Goal: Task Accomplishment & Management: Manage account settings

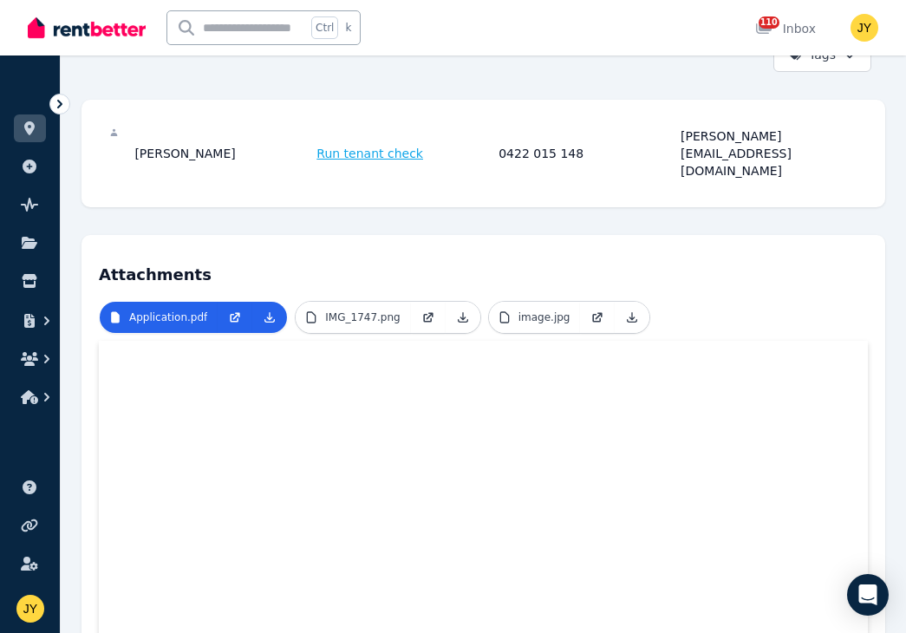
scroll to position [252, 0]
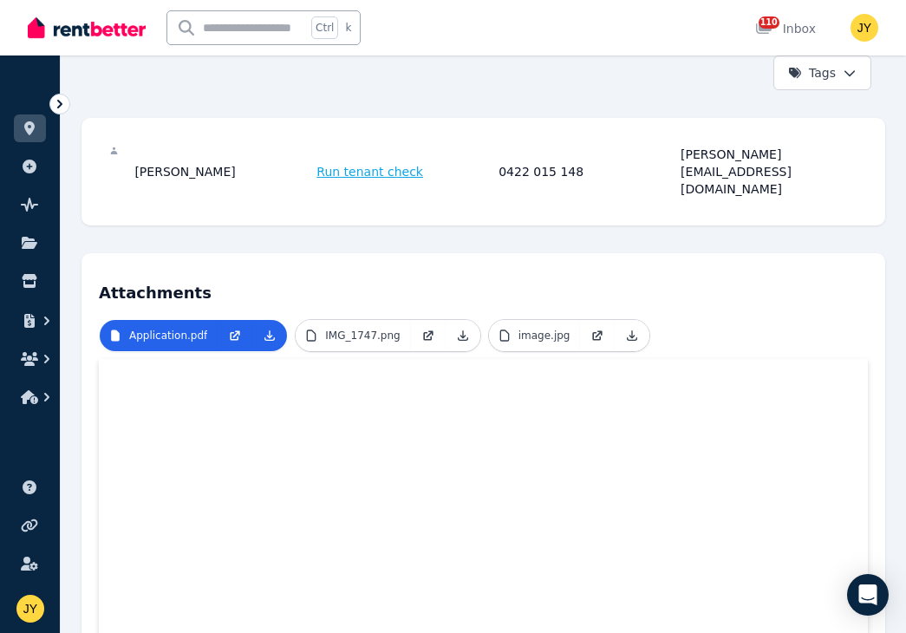
click at [56, 99] on icon at bounding box center [59, 103] width 17 height 17
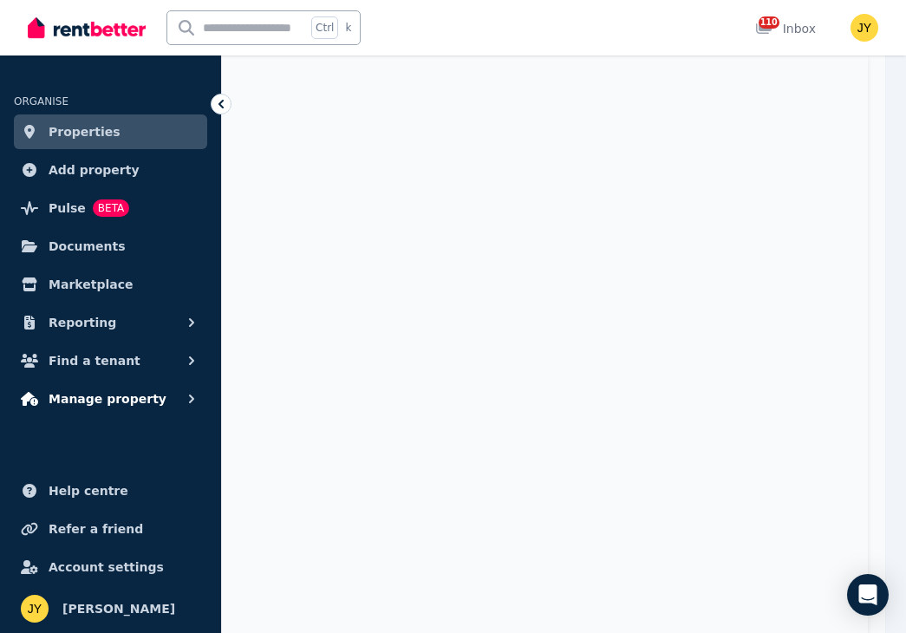
scroll to position [575, 0]
click at [182, 389] on button "Manage property" at bounding box center [110, 399] width 193 height 35
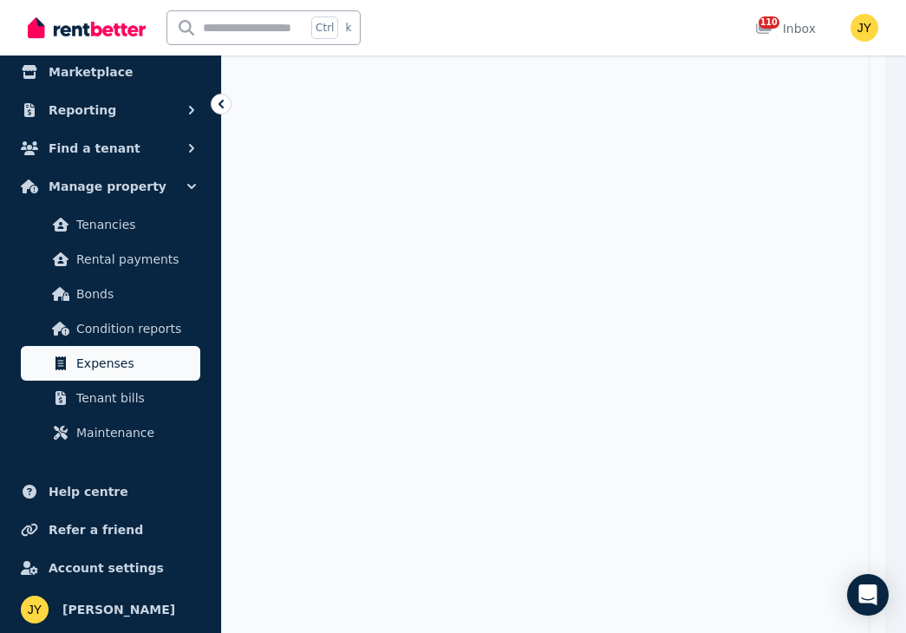
scroll to position [0, 0]
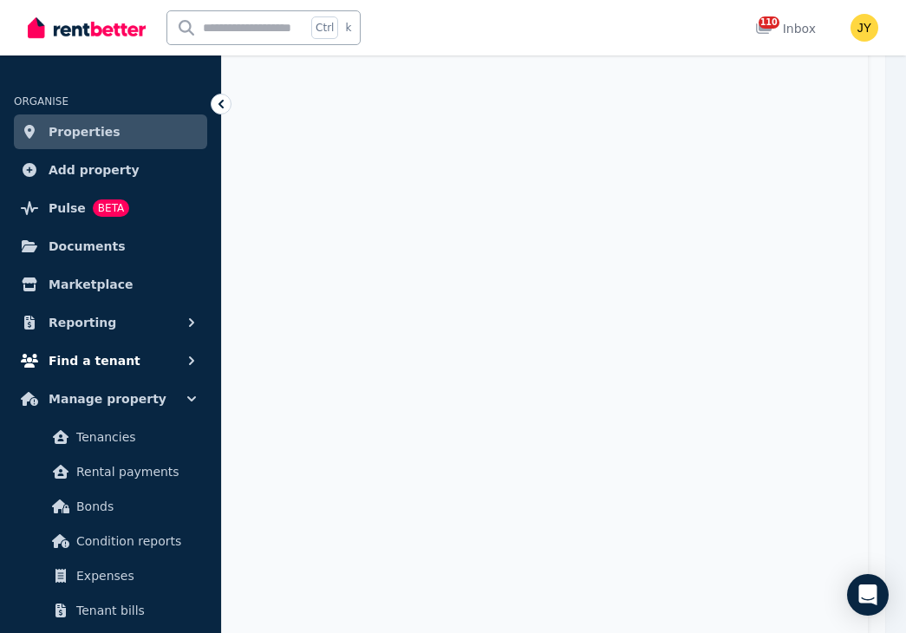
click at [191, 360] on icon "button" at bounding box center [191, 360] width 17 height 17
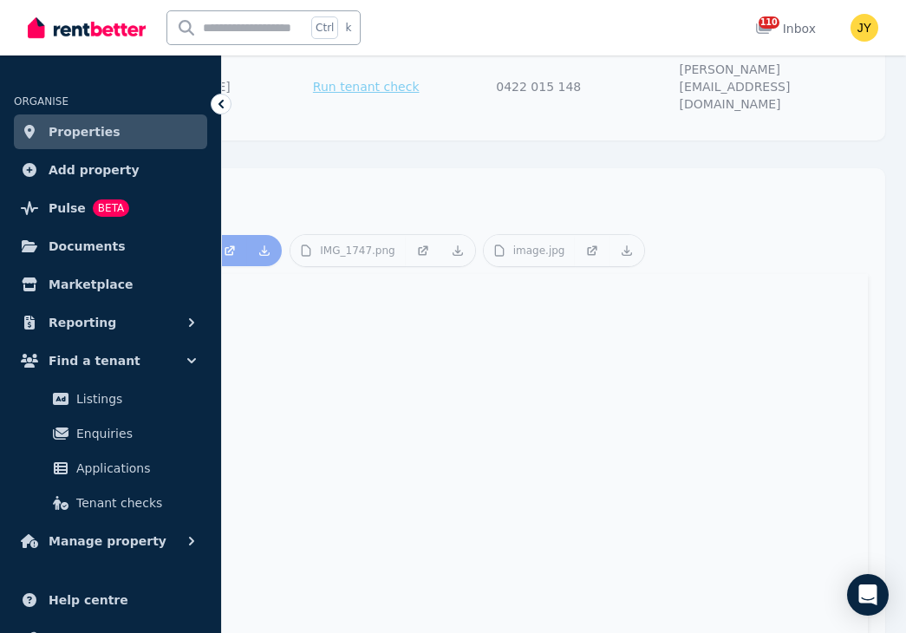
scroll to position [322, 0]
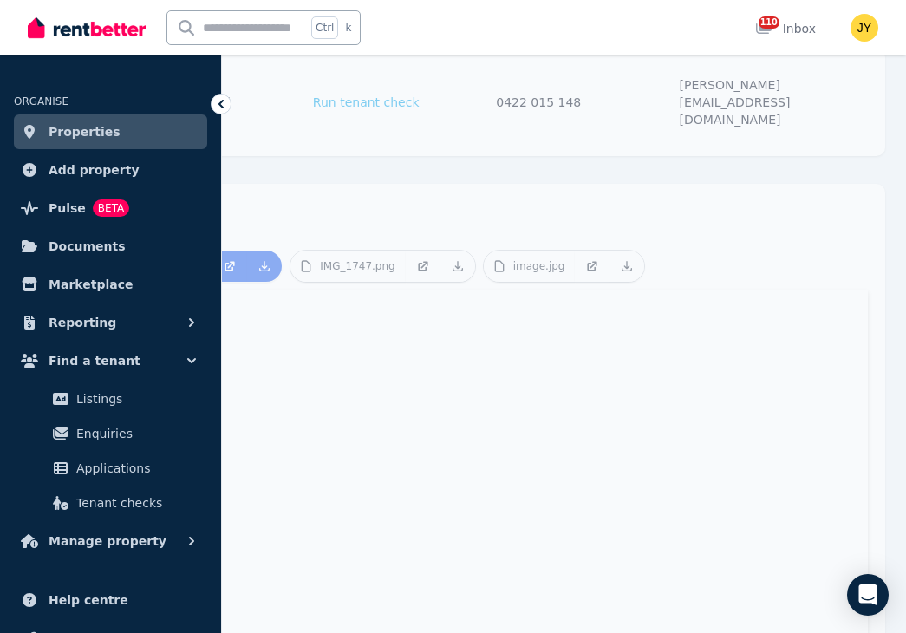
click at [178, 128] on link "Properties" at bounding box center [110, 132] width 193 height 35
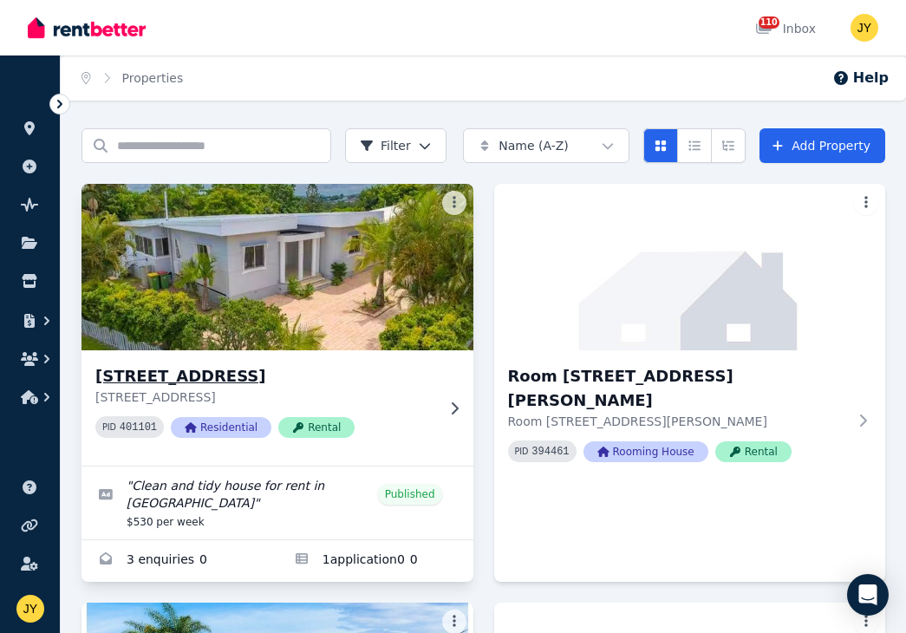
click at [295, 302] on img at bounding box center [277, 267] width 411 height 175
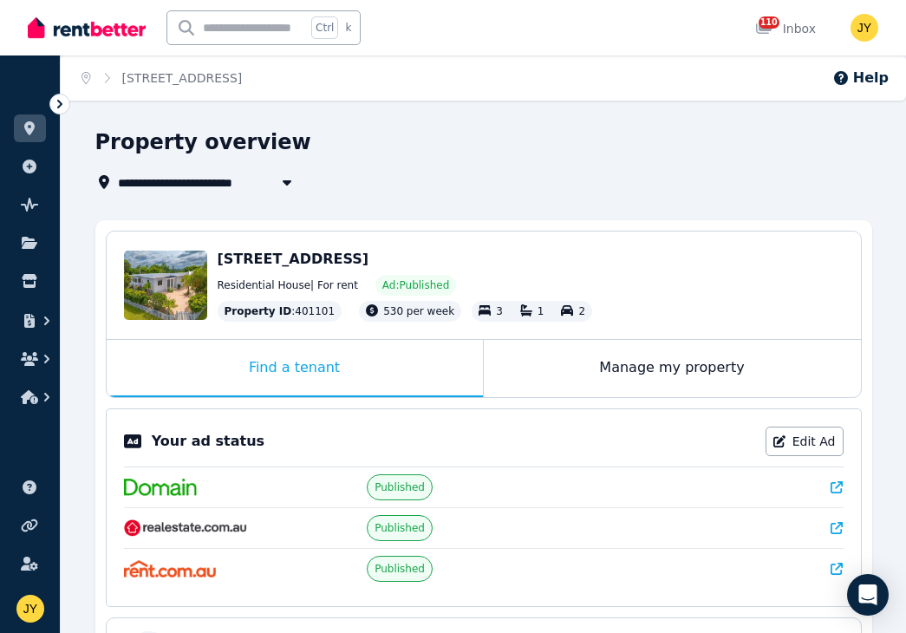
scroll to position [391, 0]
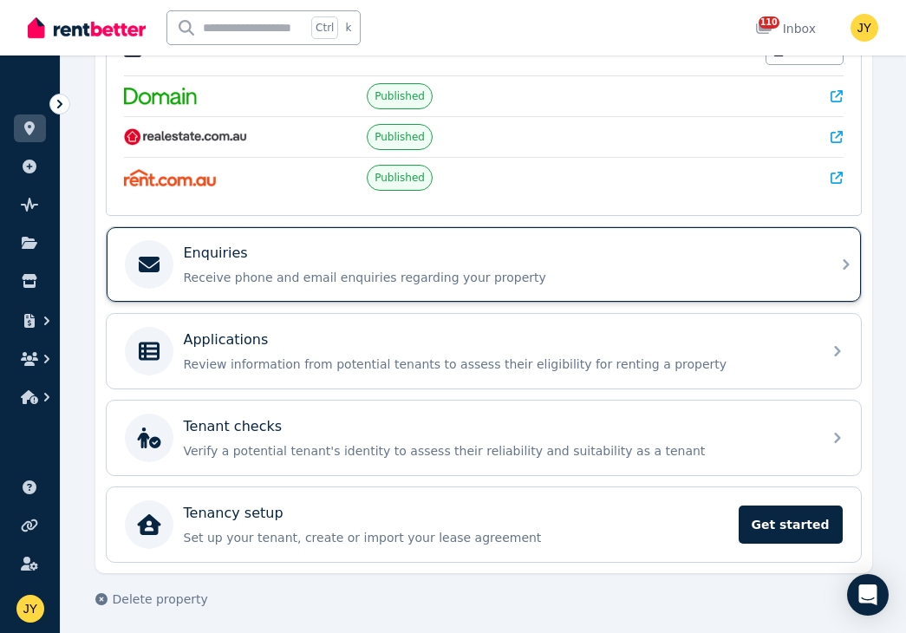
click at [840, 266] on icon at bounding box center [846, 264] width 21 height 21
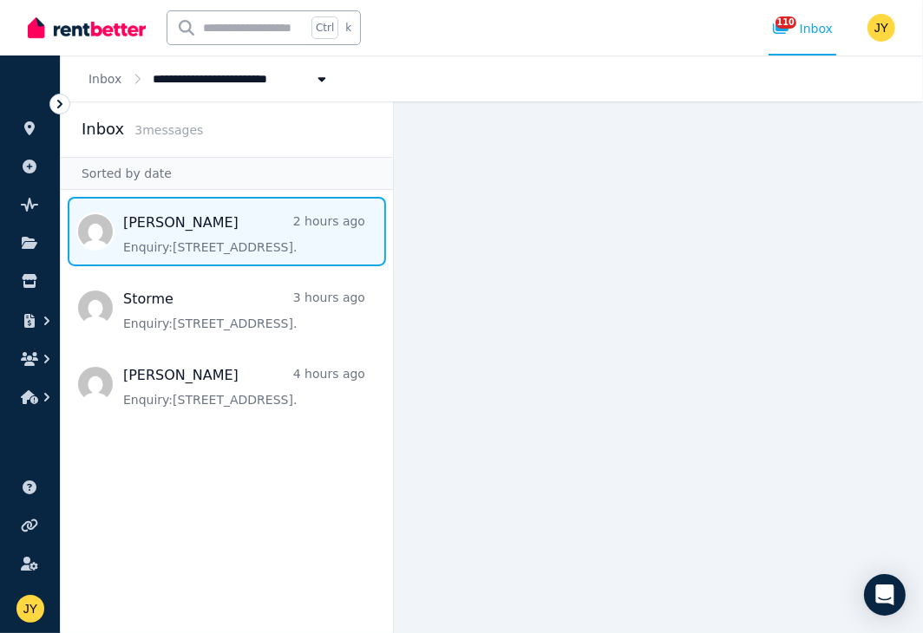
click at [278, 239] on span "Message list" at bounding box center [227, 231] width 332 height 69
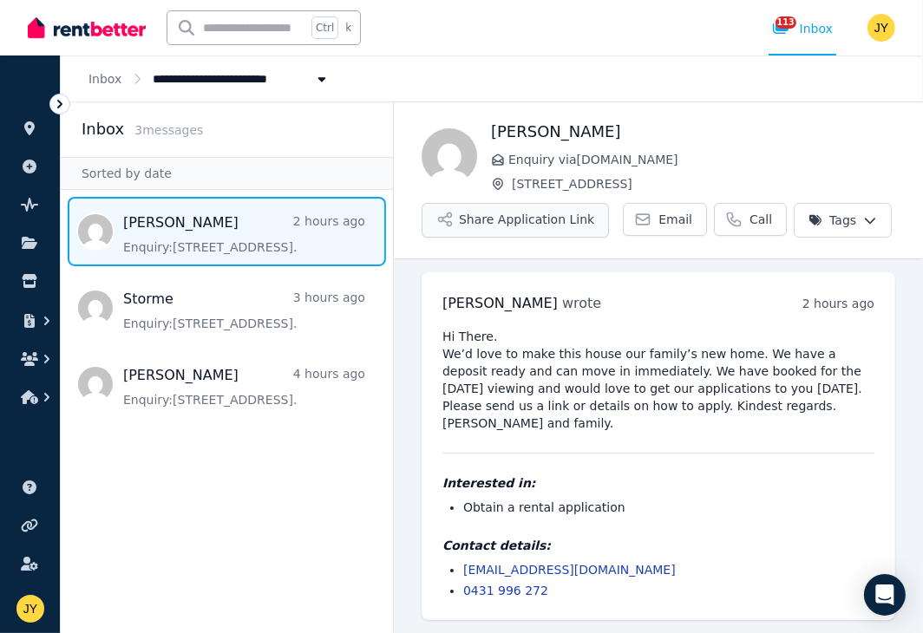
click at [577, 212] on button "Share Application Link" at bounding box center [515, 220] width 187 height 35
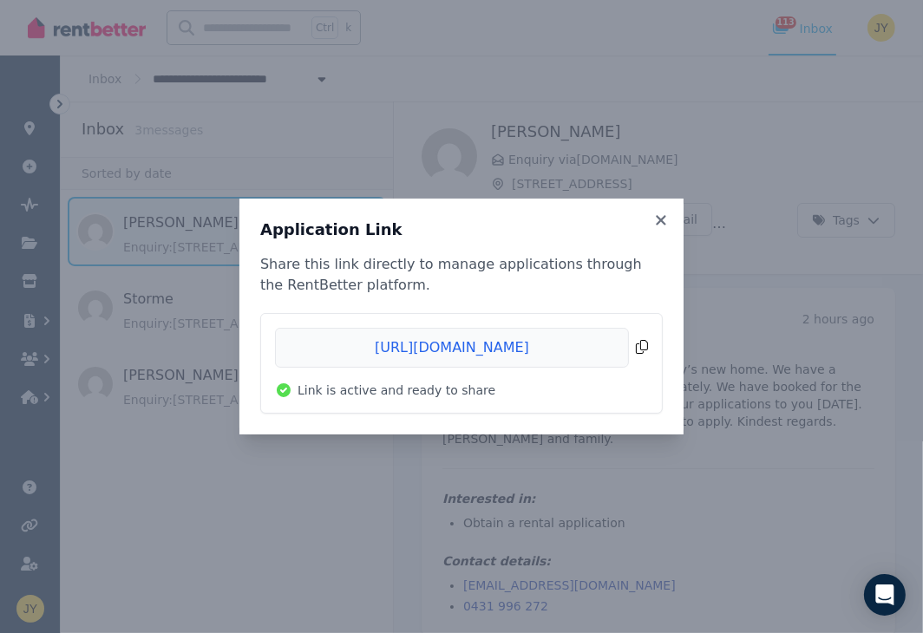
click at [486, 346] on span "Copied!" at bounding box center [461, 348] width 373 height 40
click at [664, 223] on icon at bounding box center [661, 220] width 10 height 10
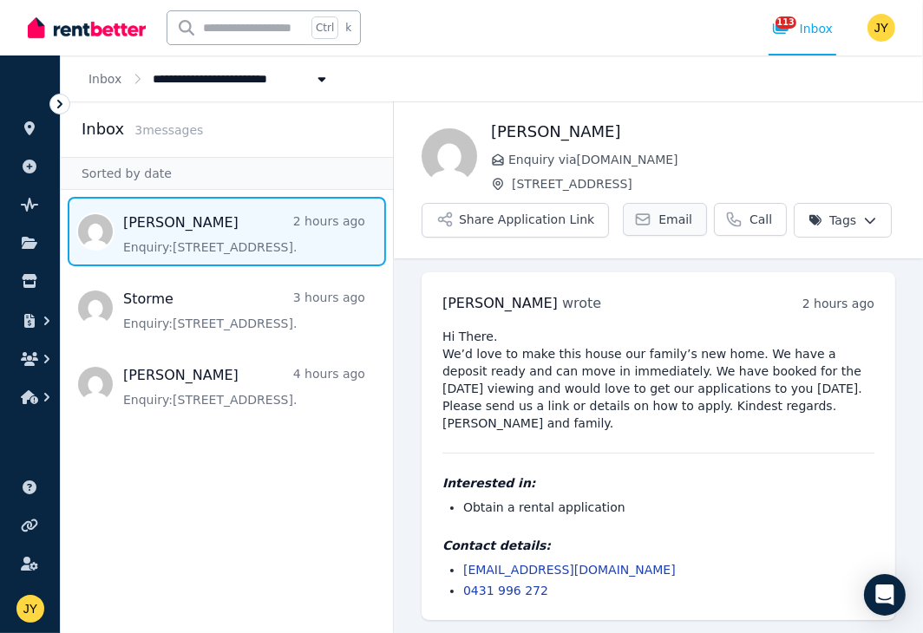
click at [658, 223] on span "Email" at bounding box center [675, 219] width 34 height 17
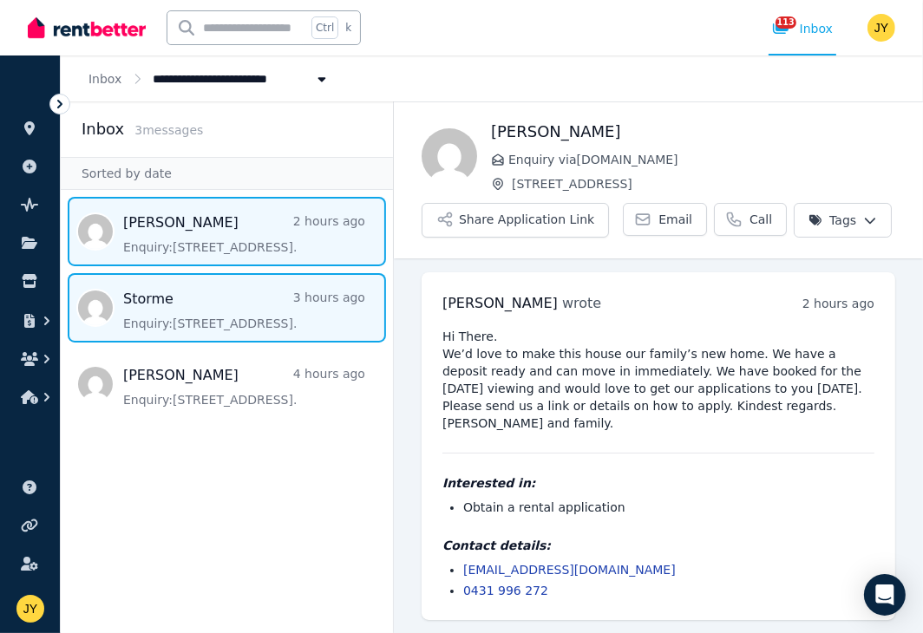
click at [211, 310] on span "Message list" at bounding box center [227, 307] width 332 height 69
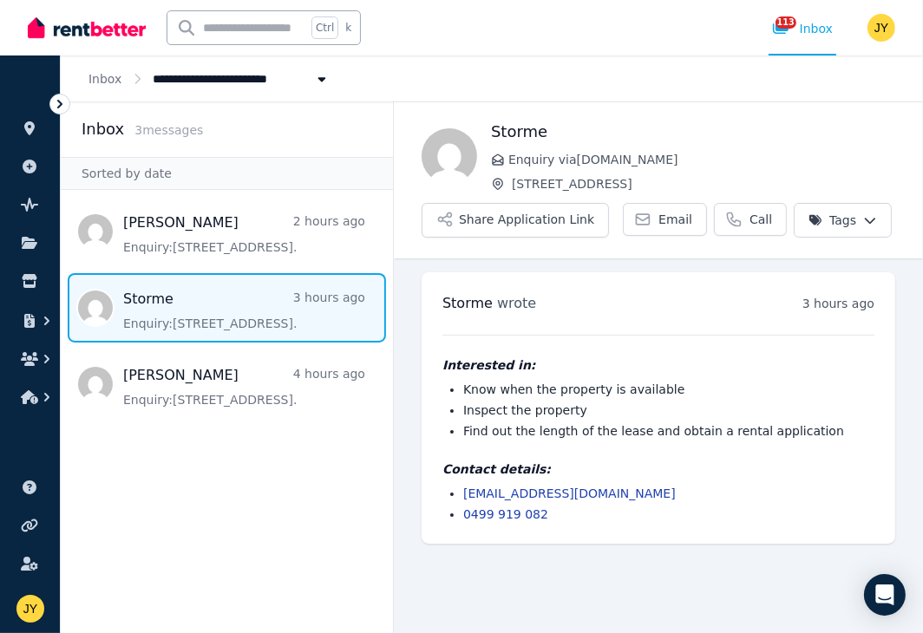
click at [56, 106] on icon at bounding box center [59, 103] width 17 height 17
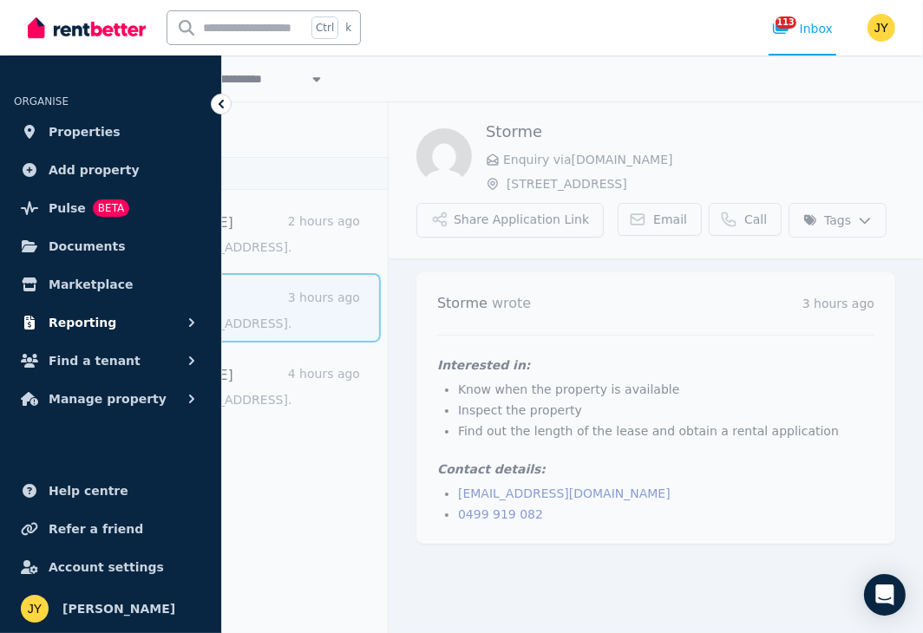
click at [191, 320] on icon "button" at bounding box center [191, 322] width 5 height 9
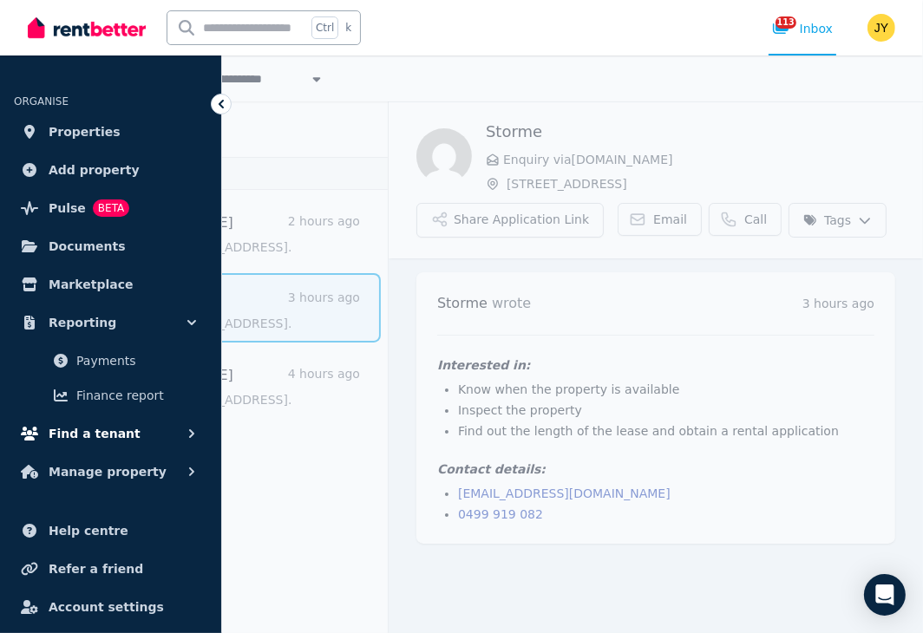
click at [191, 429] on icon "button" at bounding box center [191, 433] width 17 height 17
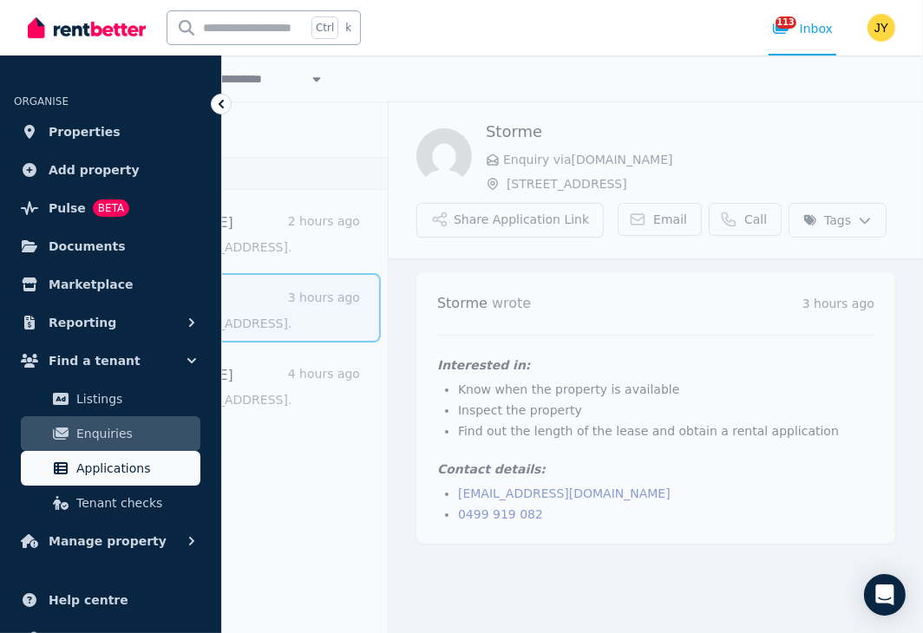
click at [175, 466] on span "Applications" at bounding box center [134, 468] width 117 height 21
